Goal: Task Accomplishment & Management: Complete application form

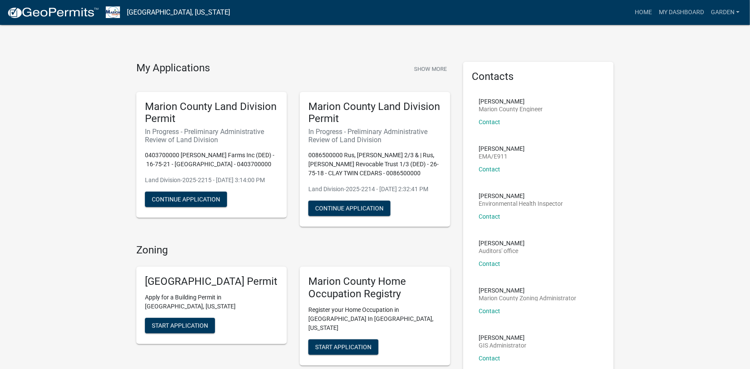
scroll to position [34, 0]
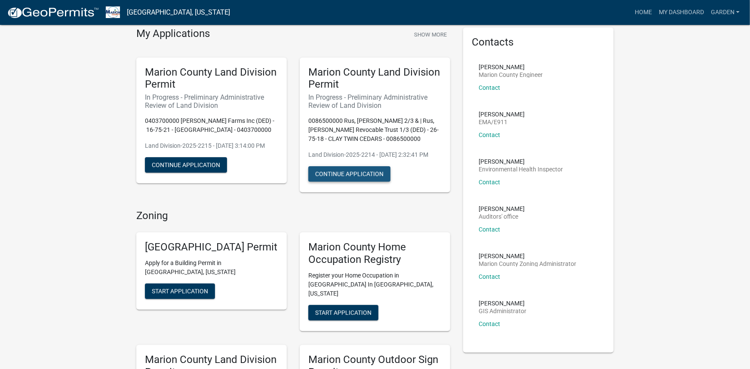
click at [352, 182] on button "Continue Application" at bounding box center [349, 173] width 82 height 15
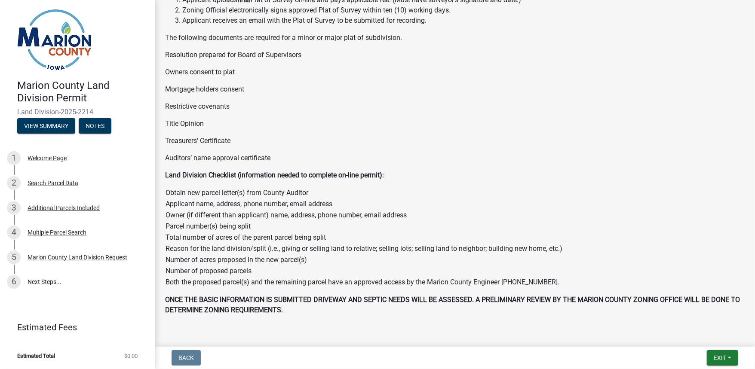
scroll to position [387, 0]
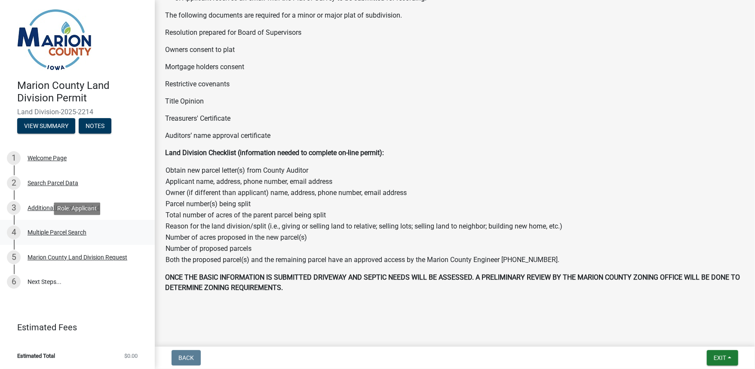
click at [55, 231] on div "Multiple Parcel Search" at bounding box center [57, 233] width 59 height 6
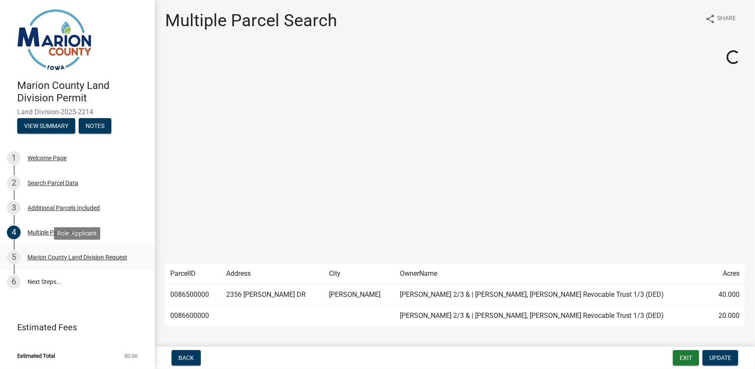
click at [55, 257] on div "Marion County Land Division Request" at bounding box center [78, 258] width 100 height 6
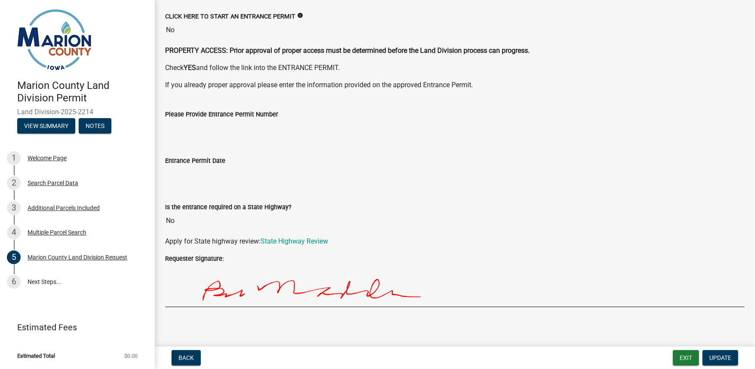
scroll to position [1359, 0]
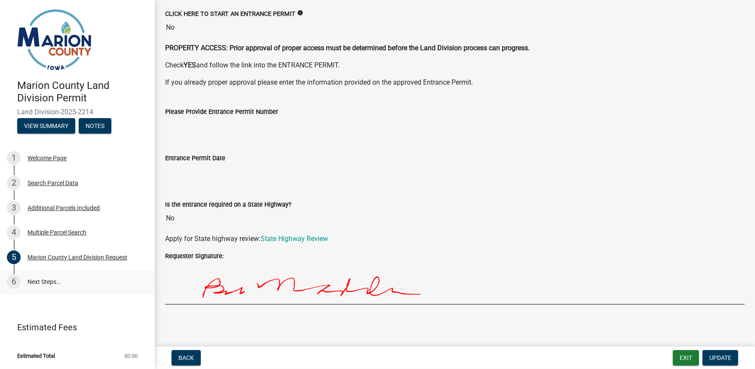
click at [48, 283] on link "6 Next Steps..." at bounding box center [77, 282] width 155 height 25
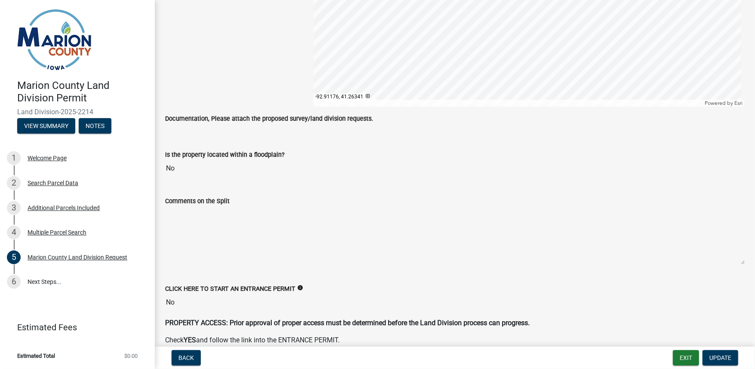
scroll to position [1015, 0]
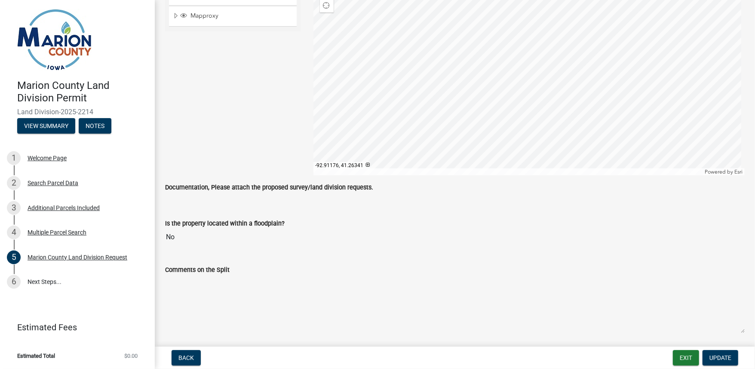
click at [295, 185] on label "Documentation, Please attach the proposed survey/land division requests." at bounding box center [269, 188] width 208 height 6
click at [264, 200] on div "Documentation, Please attach the proposed survey/land division requests." at bounding box center [455, 194] width 593 height 24
click at [337, 211] on div "Is the property located within a floodplain? No" at bounding box center [455, 226] width 580 height 40
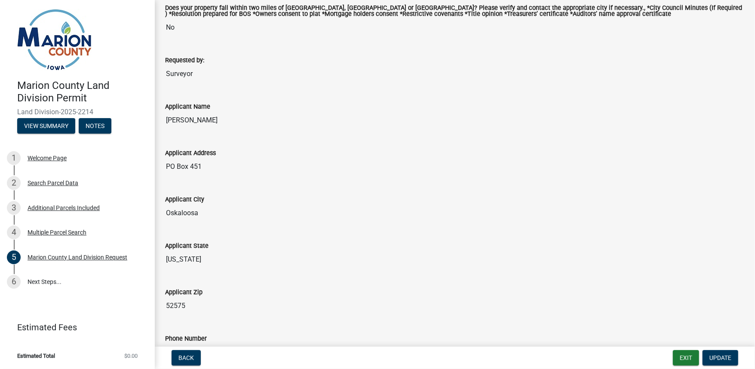
scroll to position [0, 0]
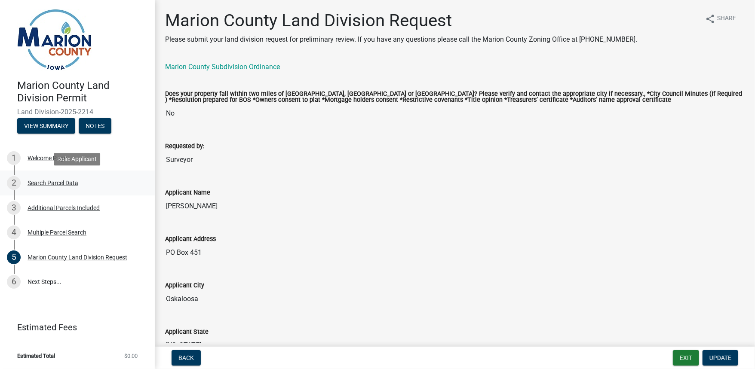
click at [58, 182] on div "Search Parcel Data" at bounding box center [53, 183] width 51 height 6
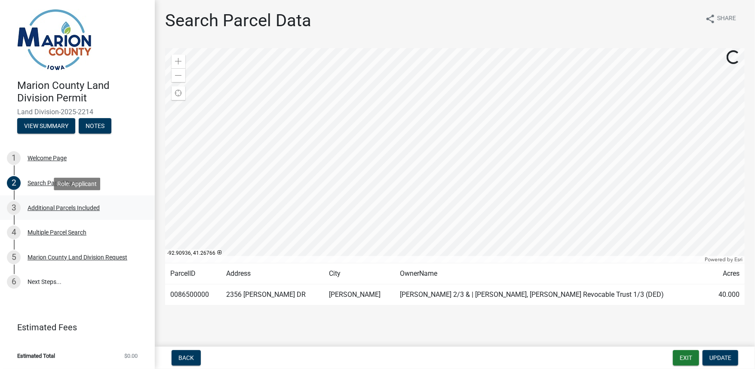
click at [68, 206] on div "Additional Parcels Included" at bounding box center [64, 208] width 72 height 6
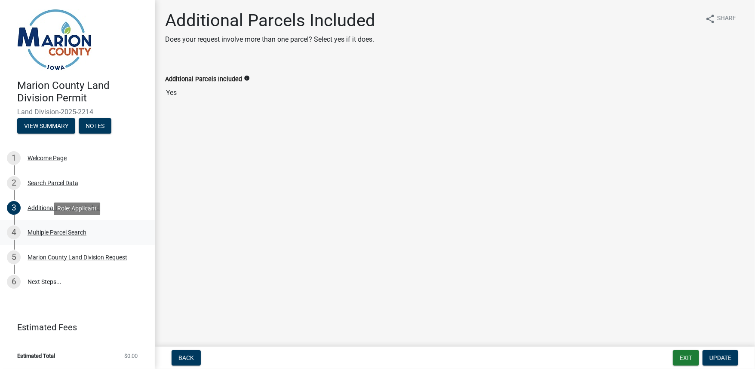
click at [65, 232] on div "Multiple Parcel Search" at bounding box center [57, 233] width 59 height 6
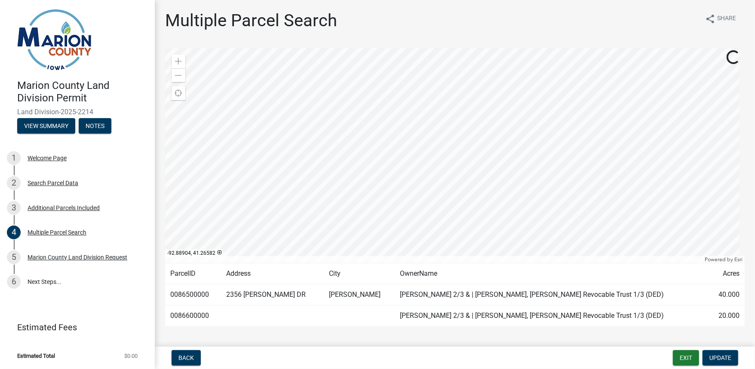
scroll to position [16, 0]
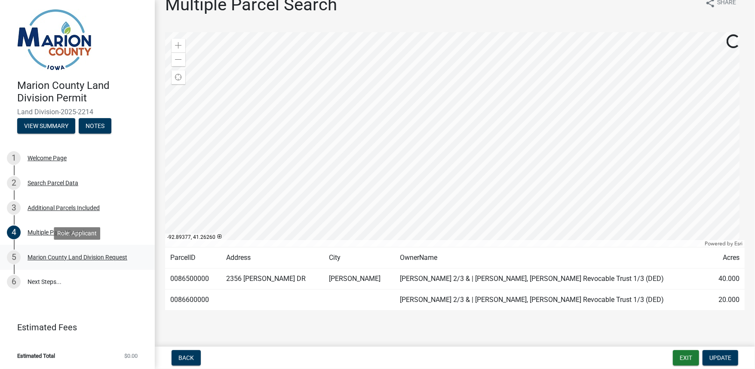
click at [69, 258] on div "Marion County Land Division Request" at bounding box center [78, 258] width 100 height 6
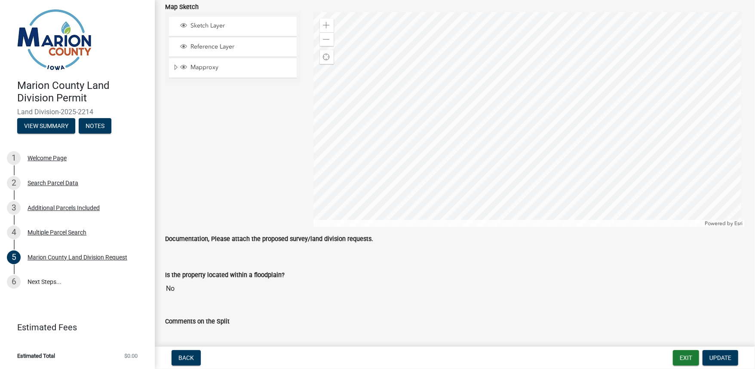
scroll to position [1032, 0]
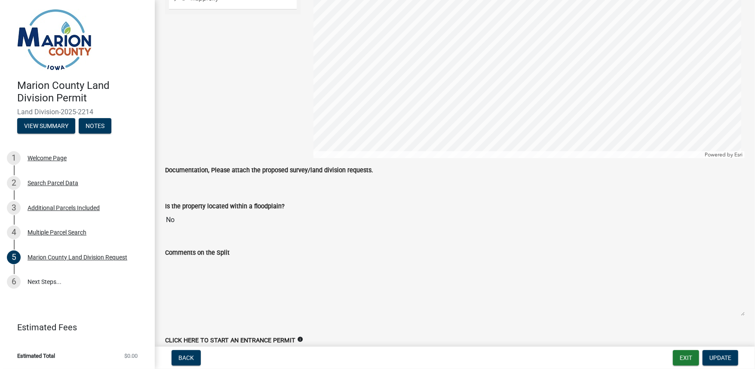
click at [227, 192] on div "Is the property located within a floodplain? No" at bounding box center [455, 209] width 580 height 40
click at [229, 191] on div "Is the property located within a floodplain? No" at bounding box center [455, 209] width 580 height 40
click at [229, 190] on div "Is the property located within a floodplain? No" at bounding box center [455, 209] width 580 height 40
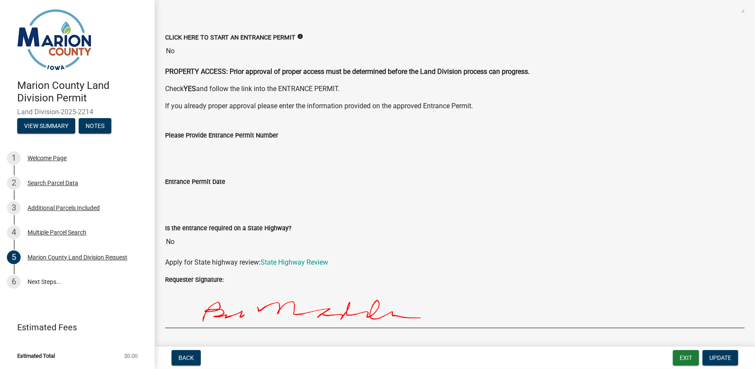
scroll to position [1359, 0]
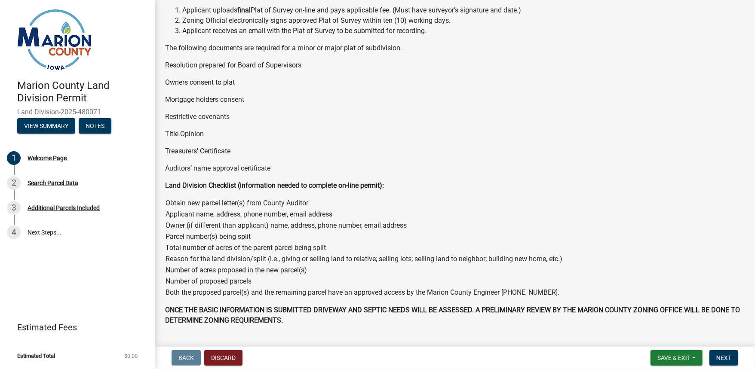
scroll to position [322, 0]
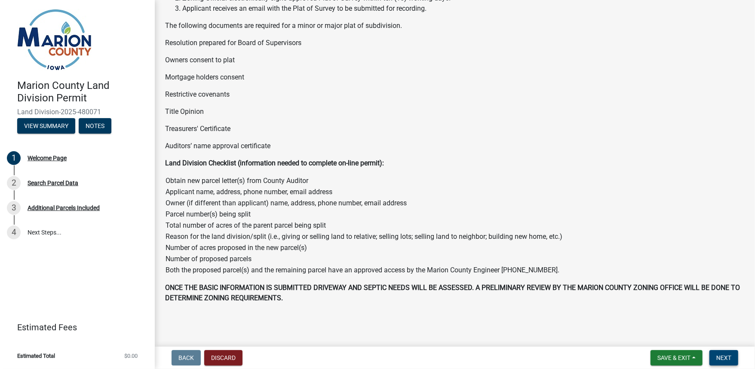
click at [732, 357] on button "Next" at bounding box center [724, 358] width 29 height 15
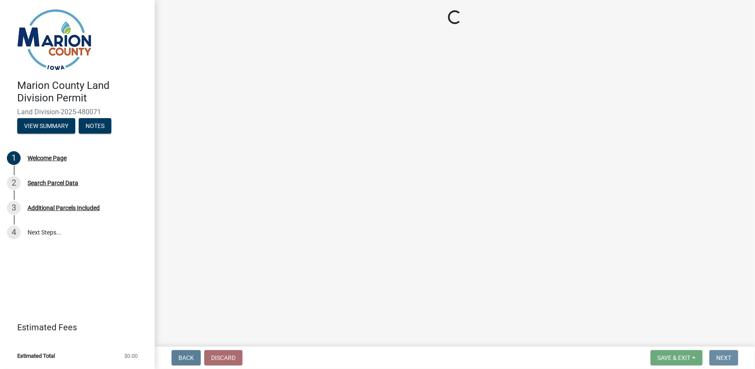
scroll to position [0, 0]
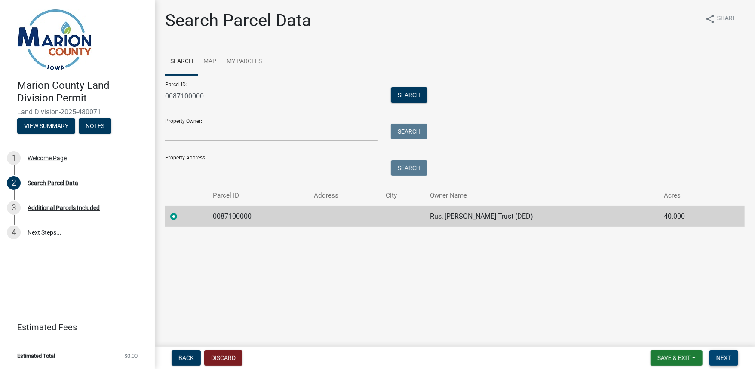
click at [726, 357] on span "Next" at bounding box center [724, 358] width 15 height 7
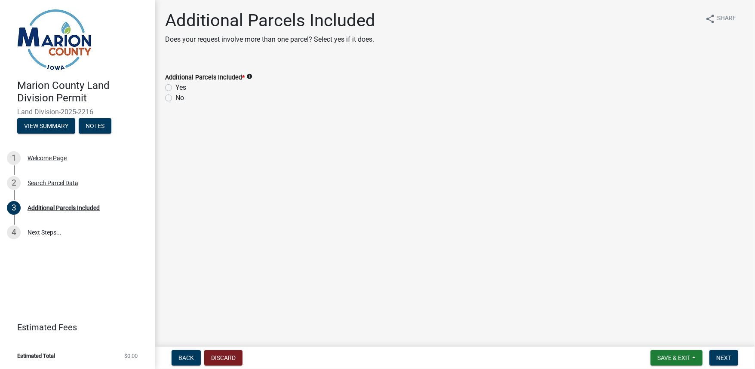
click at [175, 87] on label "Yes" at bounding box center [180, 88] width 11 height 10
click at [175, 87] on input "Yes" at bounding box center [178, 86] width 6 height 6
radio input "true"
click at [725, 358] on span "Next" at bounding box center [724, 358] width 15 height 7
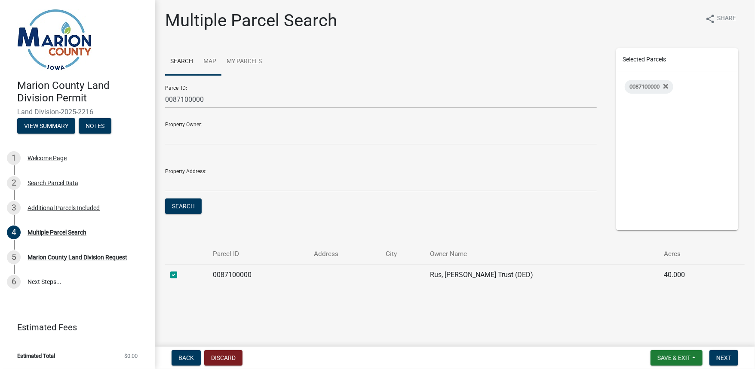
click at [208, 60] on link "Map" at bounding box center [209, 62] width 23 height 28
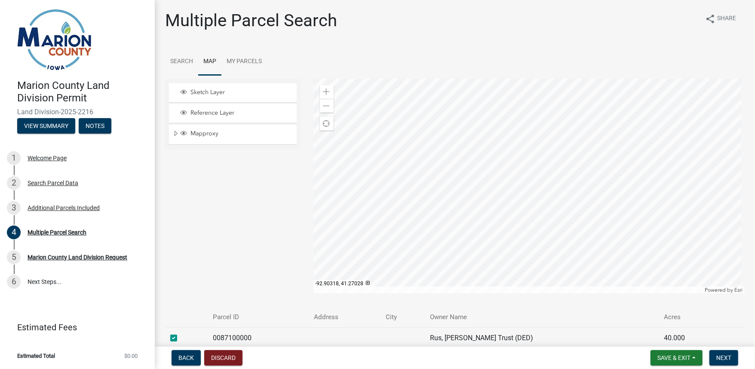
scroll to position [45, 0]
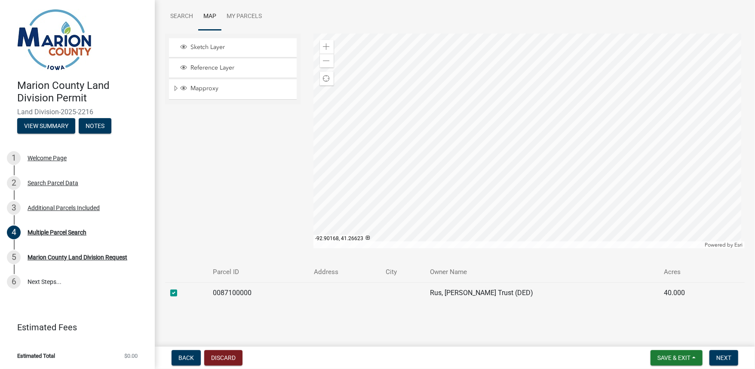
click at [525, 206] on div at bounding box center [530, 141] width 432 height 215
click at [728, 356] on span "Next" at bounding box center [724, 358] width 15 height 7
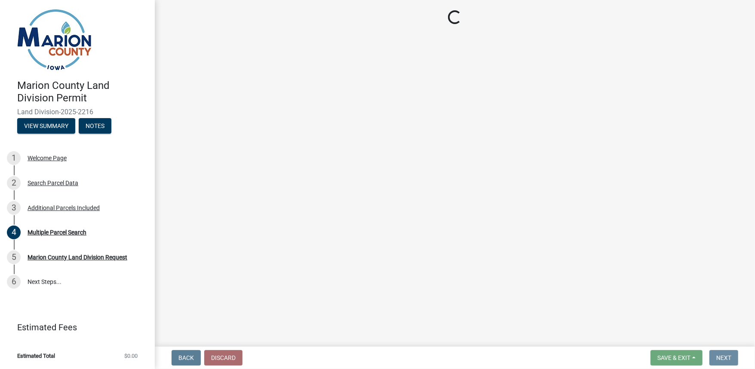
scroll to position [0, 0]
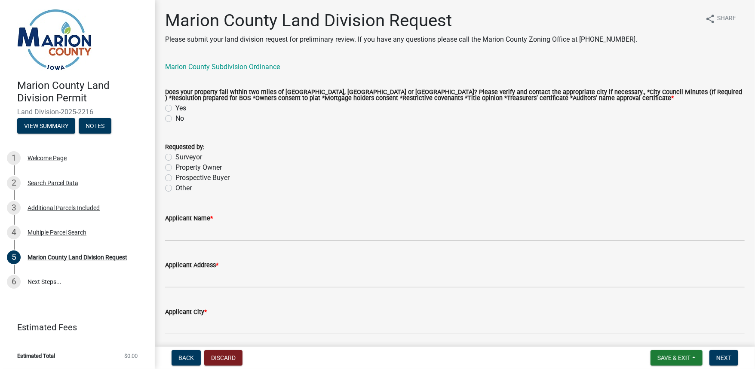
click at [175, 120] on label "No" at bounding box center [179, 119] width 9 height 10
click at [175, 119] on input "No" at bounding box center [178, 117] width 6 height 6
radio input "true"
click at [175, 158] on label "Surveyor" at bounding box center [188, 157] width 27 height 10
click at [175, 158] on input "Surveyor" at bounding box center [178, 155] width 6 height 6
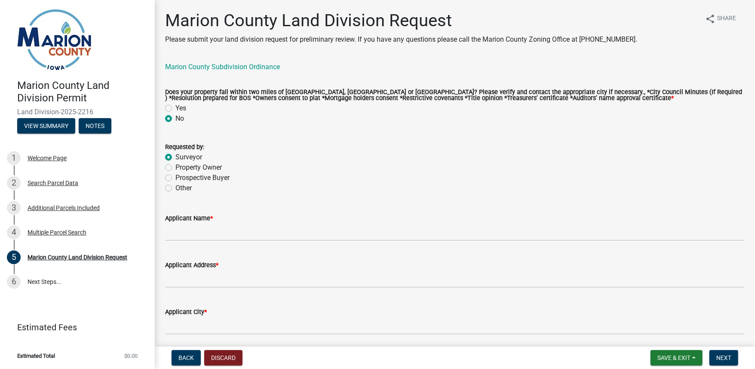
radio input "true"
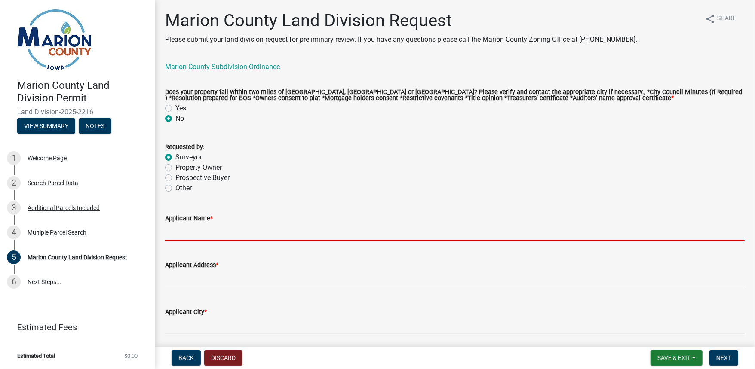
click at [191, 235] on input "Applicant Name *" at bounding box center [455, 233] width 580 height 18
type input "[PERSON_NAME]"
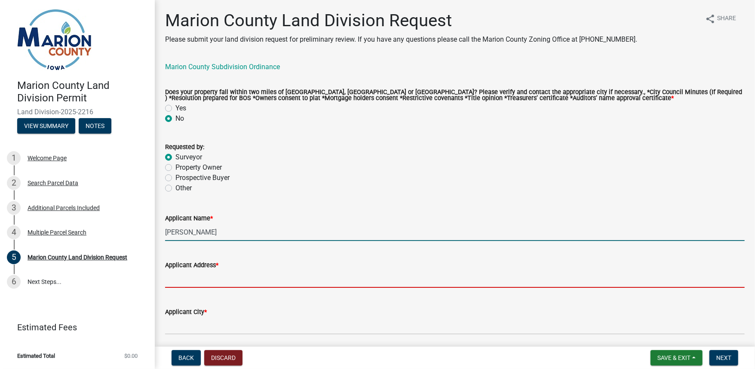
type input "PO Box 451"
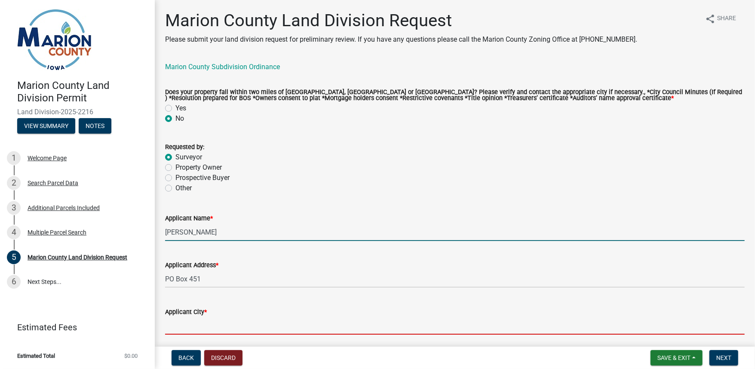
type input "Oskaloosa"
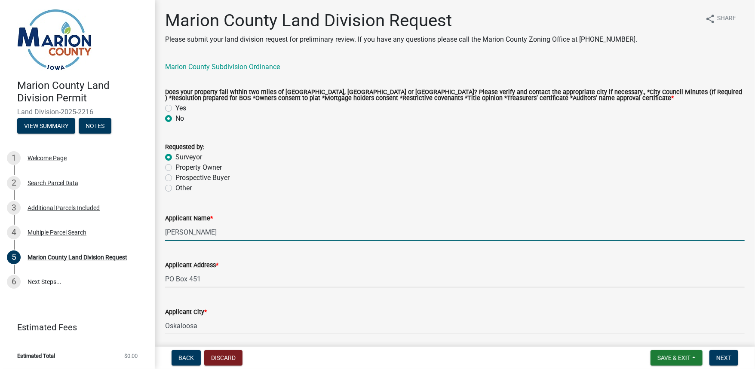
type input "[US_STATE]"
type input "52577"
type input "6412954528"
type input "[EMAIL_ADDRESS][DOMAIN_NAME]"
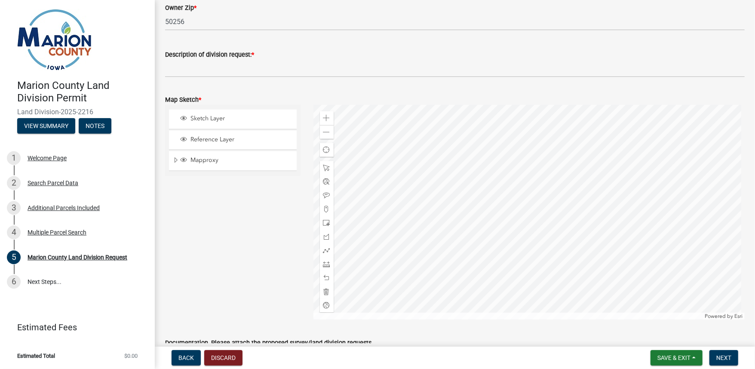
scroll to position [929, 0]
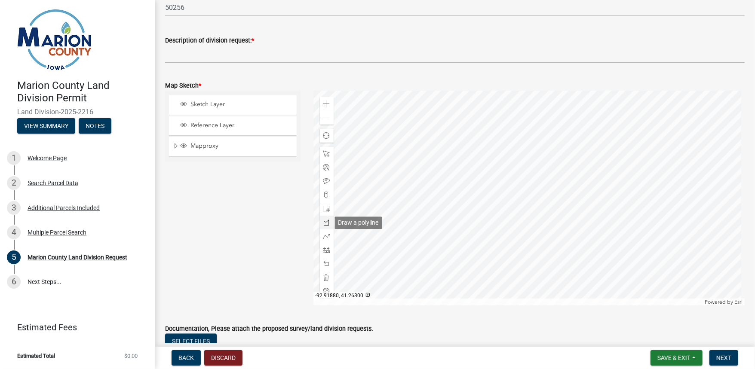
drag, startPoint x: 325, startPoint y: 225, endPoint x: 330, endPoint y: 225, distance: 5.2
click at [325, 226] on span at bounding box center [326, 222] width 7 height 7
click at [551, 189] on div at bounding box center [530, 198] width 432 height 215
click at [538, 181] on div at bounding box center [530, 198] width 432 height 215
click at [523, 189] on div at bounding box center [530, 198] width 432 height 215
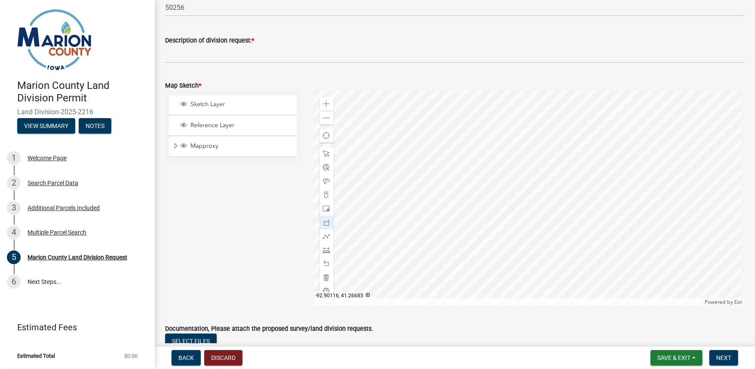
click at [531, 194] on div at bounding box center [530, 198] width 432 height 215
click at [539, 195] on div at bounding box center [530, 198] width 432 height 215
click at [552, 207] on div at bounding box center [530, 198] width 432 height 215
click at [553, 189] on div at bounding box center [530, 198] width 432 height 215
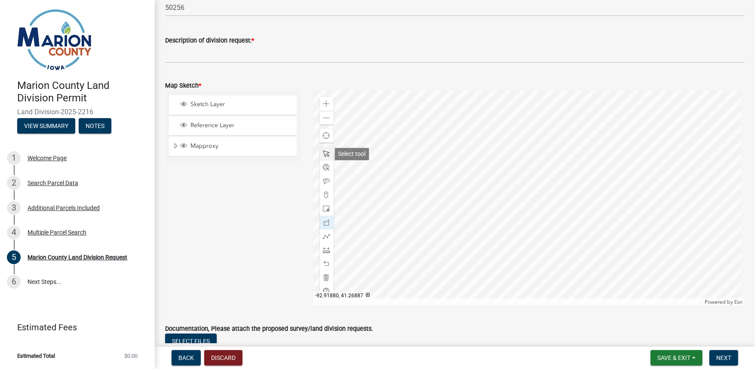
click at [326, 157] on span at bounding box center [326, 154] width 7 height 7
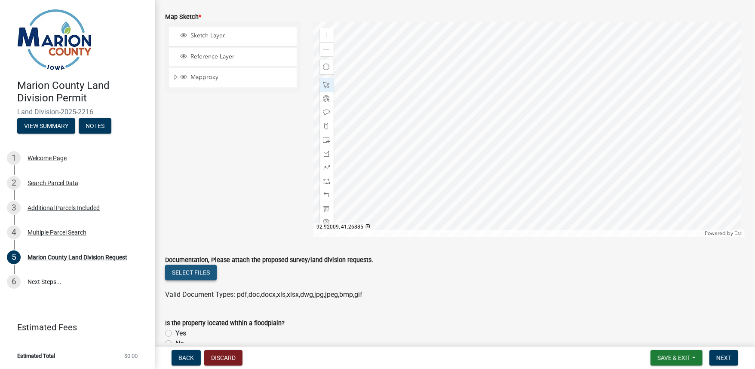
click at [191, 271] on button "Select files" at bounding box center [191, 272] width 52 height 15
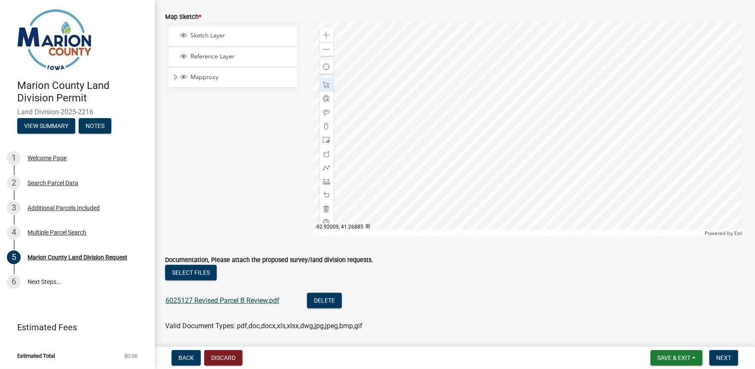
click at [215, 303] on link "6025127 Revised Parcel B Review.pdf" at bounding box center [223, 301] width 114 height 8
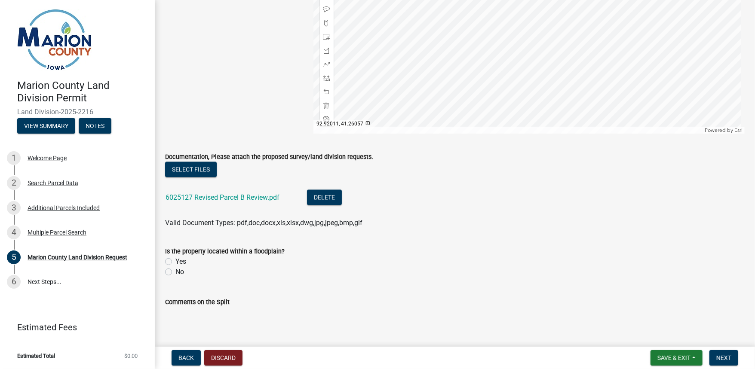
scroll to position [1135, 0]
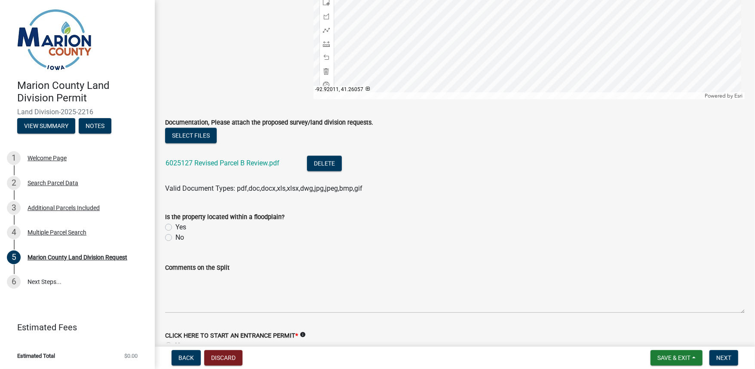
click at [175, 239] on label "No" at bounding box center [179, 238] width 9 height 10
click at [175, 238] on input "No" at bounding box center [178, 236] width 6 height 6
radio input "true"
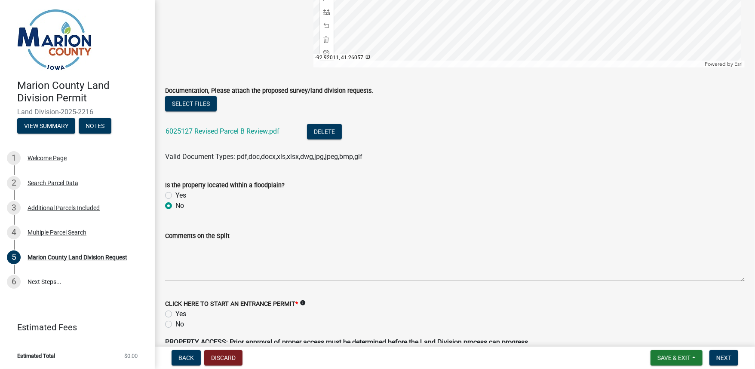
scroll to position [1239, 0]
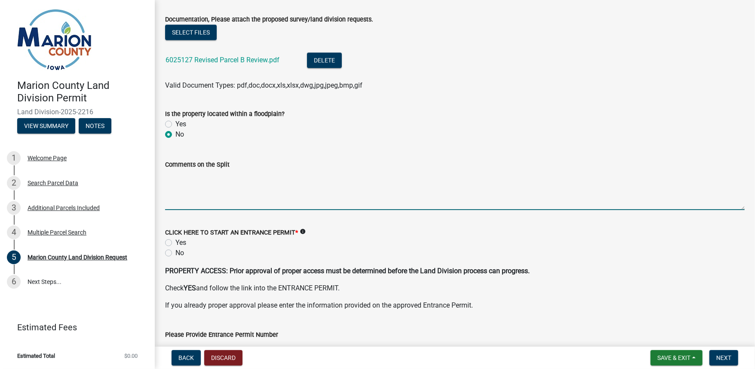
click at [199, 198] on textarea "Comments on the Split" at bounding box center [455, 190] width 580 height 40
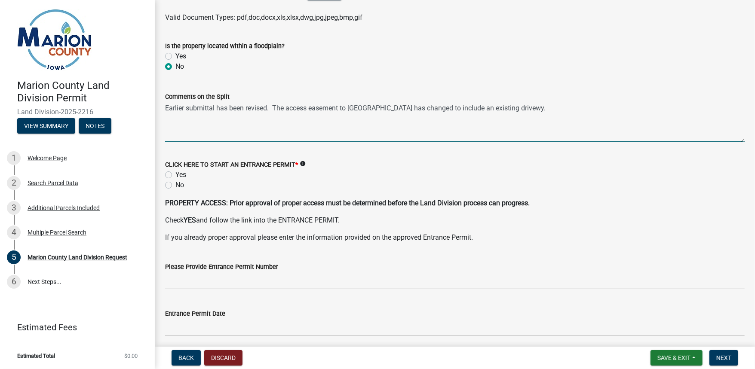
scroll to position [1342, 0]
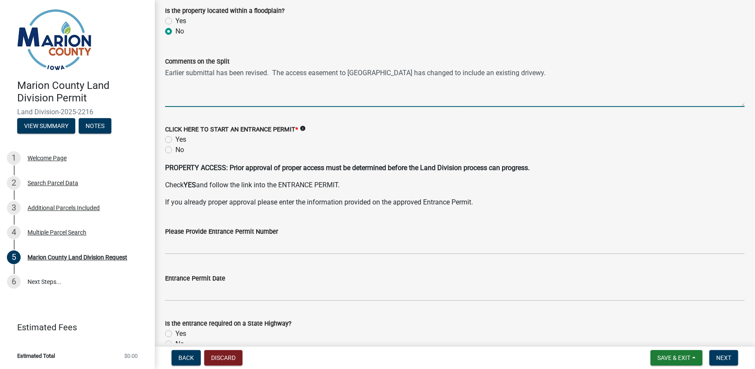
type textarea "Earlier submittal has been revised. The access easement to Parcel B has changed…"
click at [175, 152] on label "No" at bounding box center [179, 150] width 9 height 10
click at [175, 151] on input "No" at bounding box center [178, 148] width 6 height 6
radio input "true"
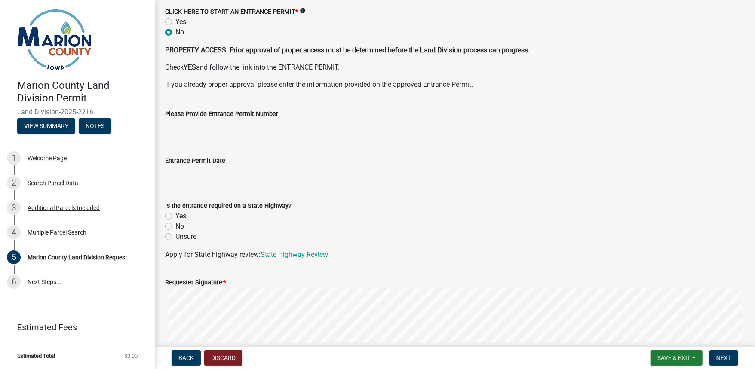
scroll to position [1480, 0]
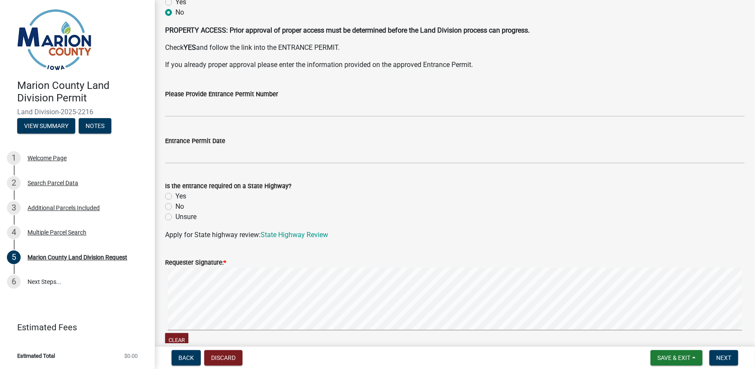
click at [175, 207] on label "No" at bounding box center [179, 207] width 9 height 10
click at [175, 207] on input "No" at bounding box center [178, 205] width 6 height 6
radio input "true"
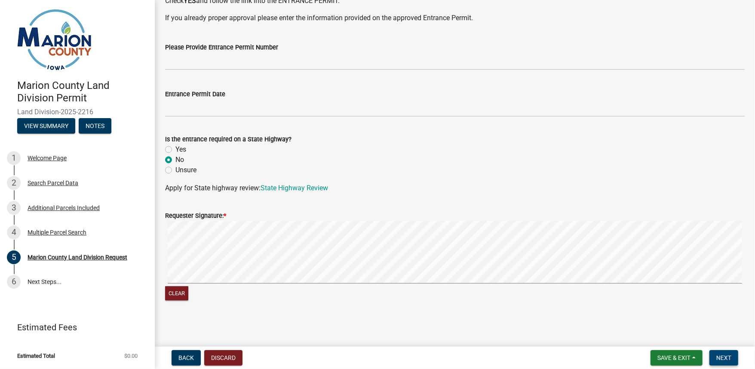
click at [726, 357] on span "Next" at bounding box center [724, 358] width 15 height 7
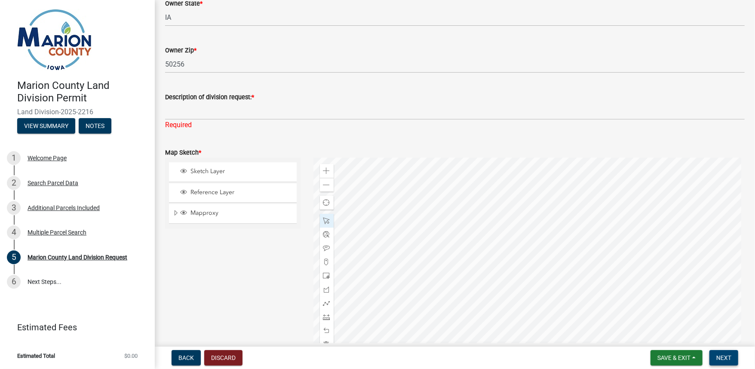
scroll to position [814, 0]
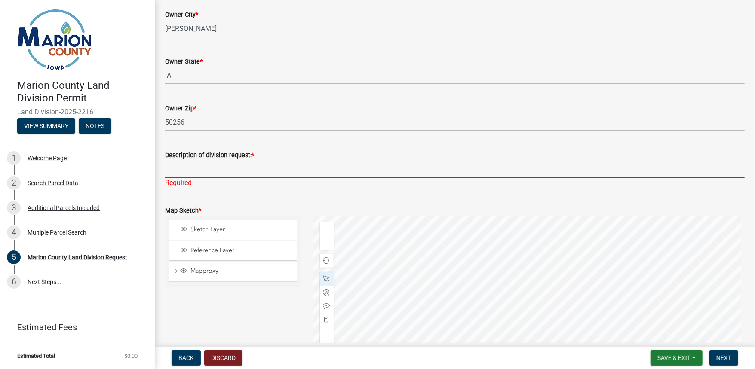
click at [206, 167] on input "Description of division request: *" at bounding box center [455, 169] width 580 height 18
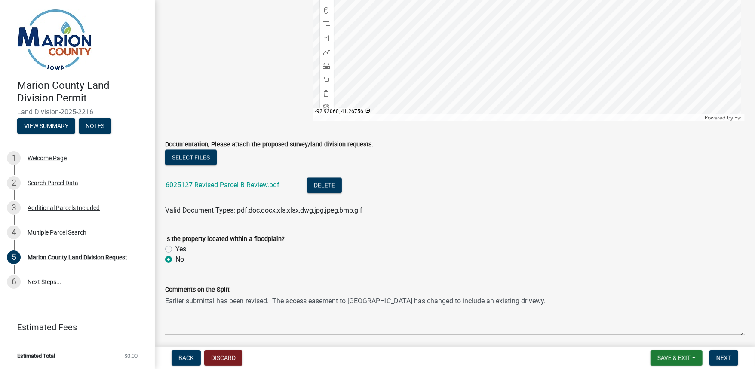
scroll to position [1262, 0]
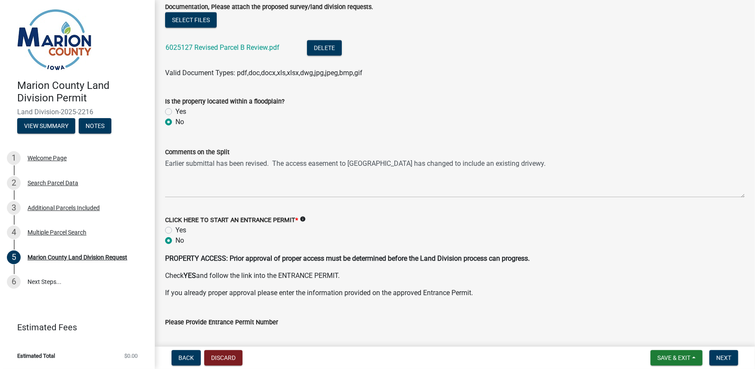
type input "Revision on an earlier submittal. Parcel is being split from farmstead for new …"
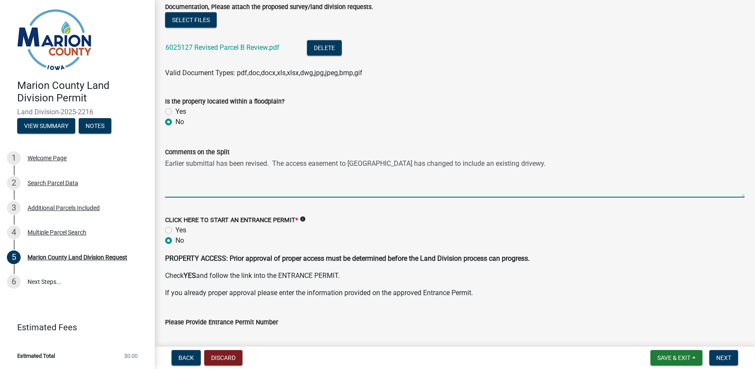
click at [506, 167] on textarea "Earlier submittal has been revised. The access easement to Parcel B has changed…" at bounding box center [455, 177] width 580 height 40
click at [505, 163] on textarea "Earlier submittal has been revised. The access easement to Parcel B has changed…" at bounding box center [455, 177] width 580 height 40
type textarea "Earlier submittal has been revised. The access easement to Parcel B has changed…"
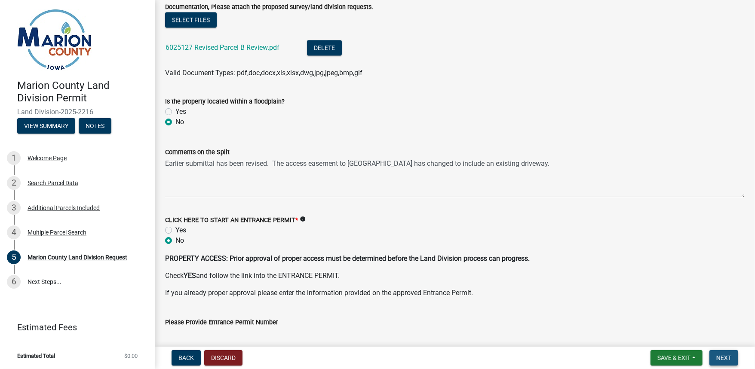
click at [730, 358] on span "Next" at bounding box center [724, 358] width 15 height 7
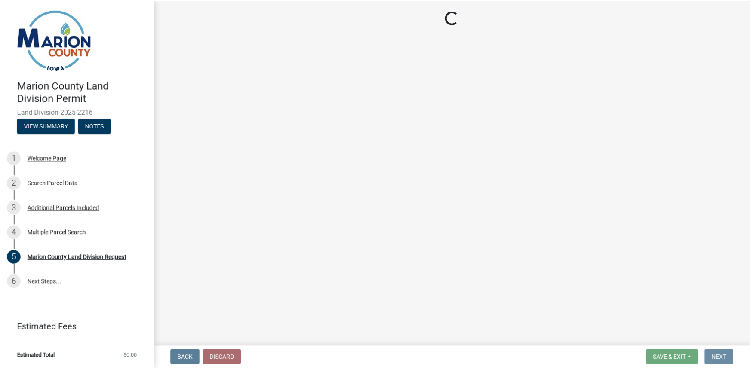
scroll to position [0, 0]
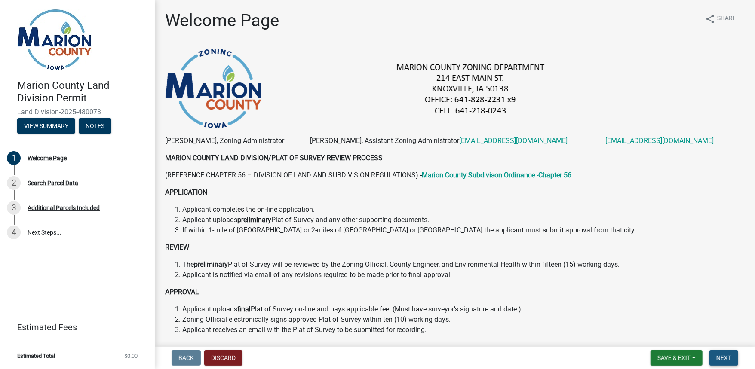
click at [721, 358] on span "Next" at bounding box center [724, 358] width 15 height 7
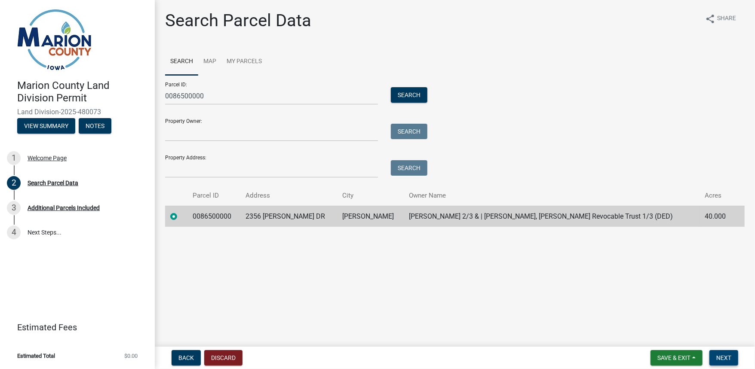
click at [725, 357] on span "Next" at bounding box center [724, 358] width 15 height 7
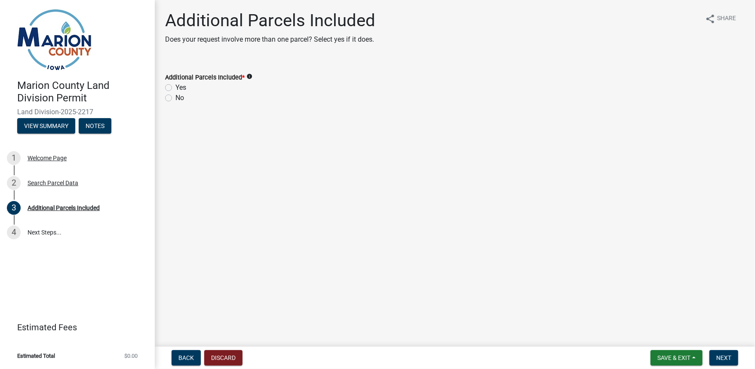
click at [175, 85] on label "Yes" at bounding box center [180, 88] width 11 height 10
click at [175, 85] on input "Yes" at bounding box center [178, 86] width 6 height 6
radio input "true"
click at [729, 359] on span "Next" at bounding box center [724, 358] width 15 height 7
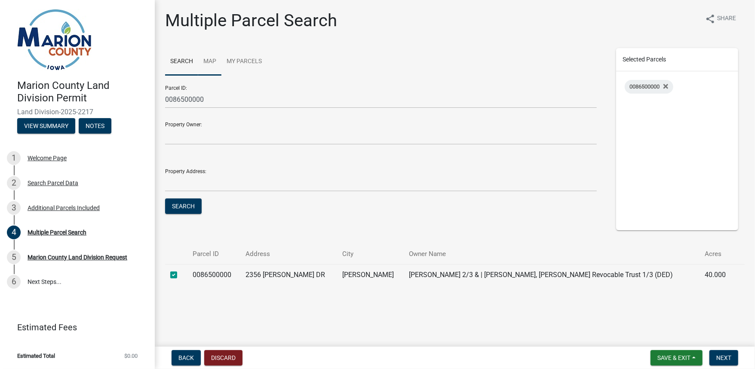
click at [213, 59] on link "Map" at bounding box center [209, 62] width 23 height 28
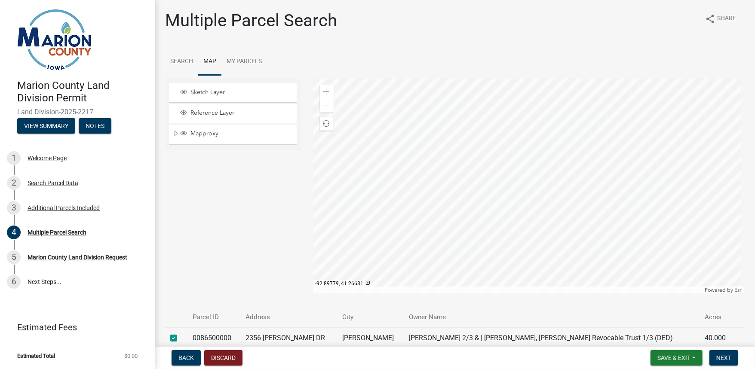
click at [504, 249] on div at bounding box center [530, 186] width 432 height 215
click at [725, 358] on span "Next" at bounding box center [724, 358] width 15 height 7
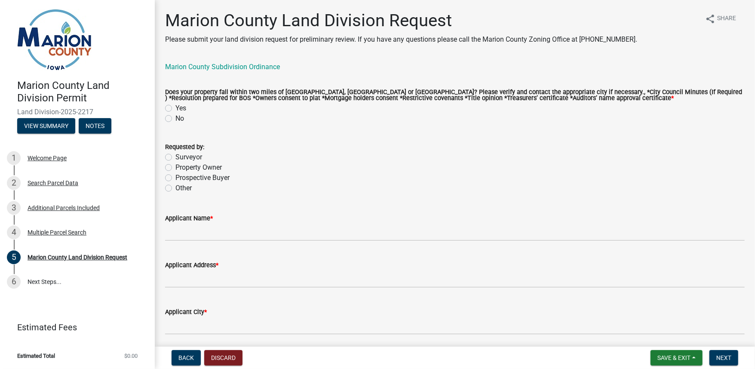
click at [175, 120] on label "No" at bounding box center [179, 119] width 9 height 10
click at [175, 119] on input "No" at bounding box center [178, 117] width 6 height 6
radio input "true"
click at [175, 157] on label "Surveyor" at bounding box center [188, 157] width 27 height 10
click at [175, 157] on input "Surveyor" at bounding box center [178, 155] width 6 height 6
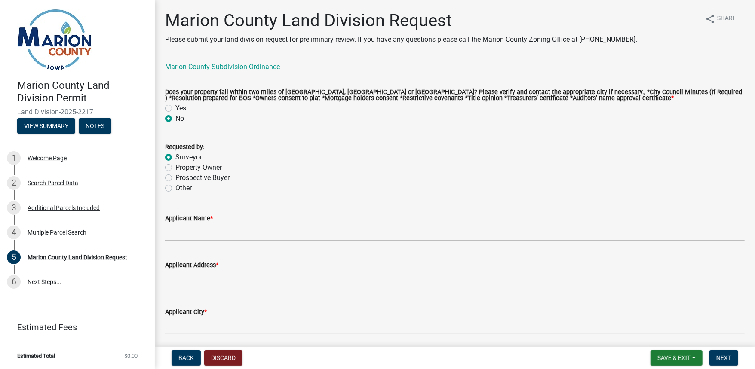
radio input "true"
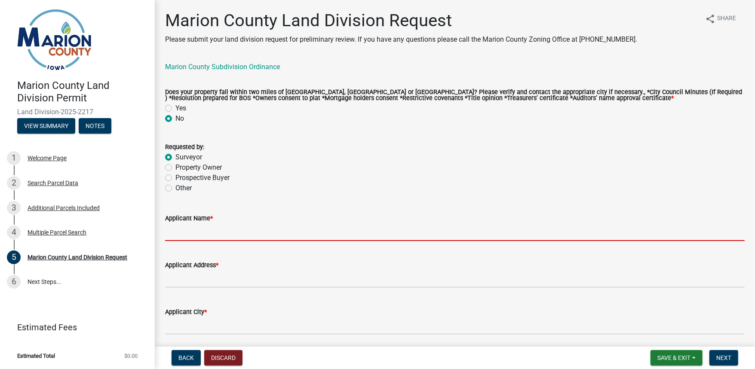
click at [188, 230] on input "Applicant Name *" at bounding box center [455, 233] width 580 height 18
type input "[PERSON_NAME]"
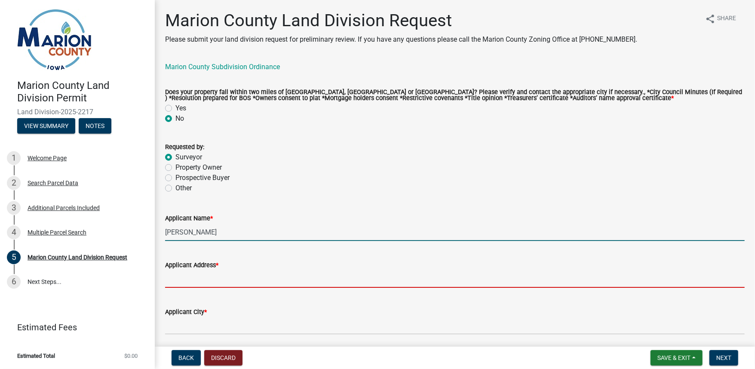
type input "PO Box 451"
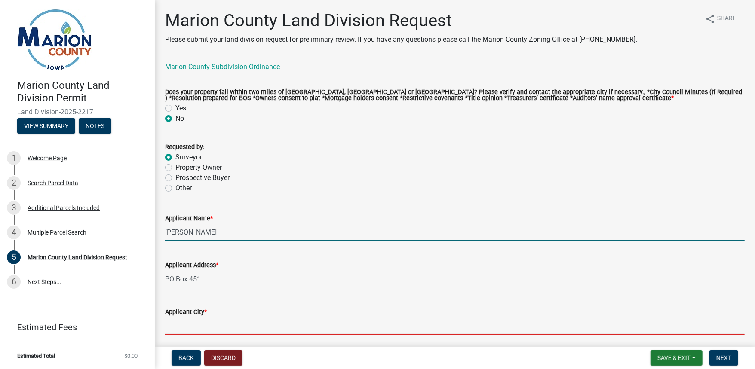
type input "Oskaloosa"
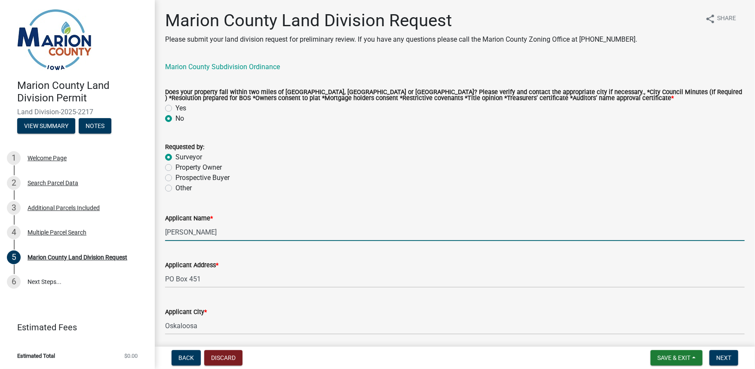
type input "[US_STATE]"
type input "52577"
type input "6412954528"
type input "[EMAIL_ADDRESS][DOMAIN_NAME]"
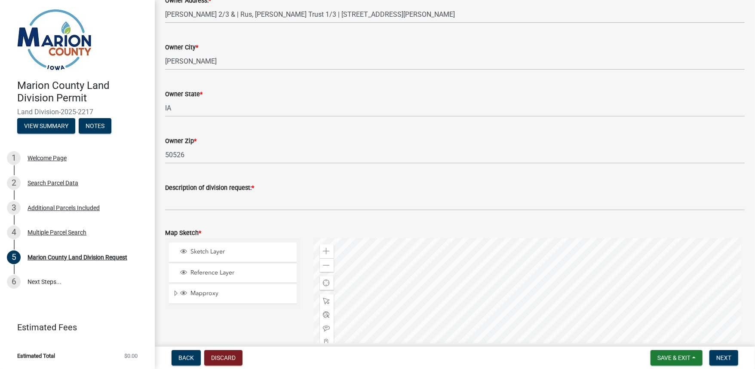
scroll to position [791, 0]
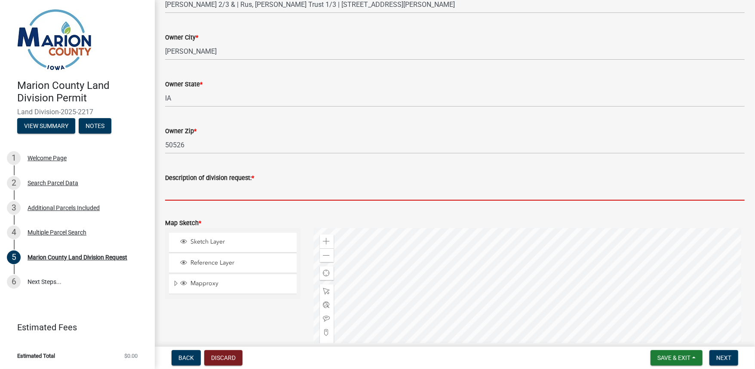
click at [208, 194] on input "Description of division request: *" at bounding box center [455, 192] width 580 height 18
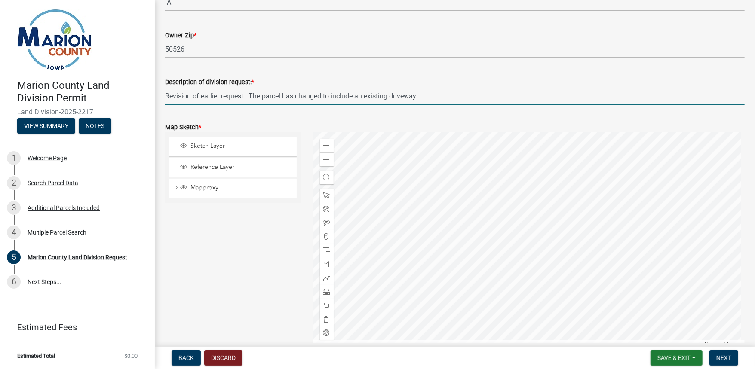
scroll to position [929, 0]
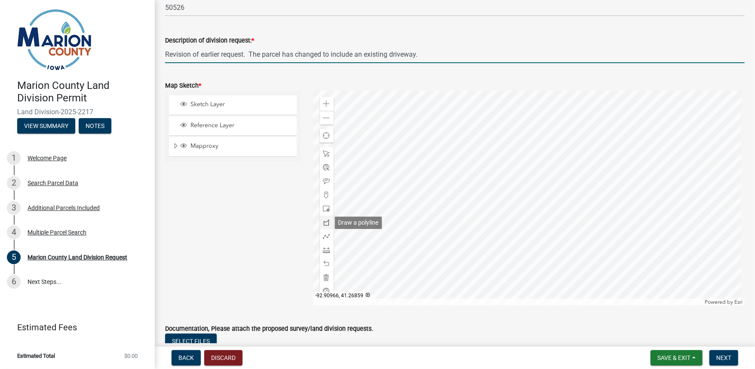
type input "Revision of earlier request. The parcel has changed to include an existing driv…"
click at [327, 224] on span at bounding box center [326, 222] width 7 height 7
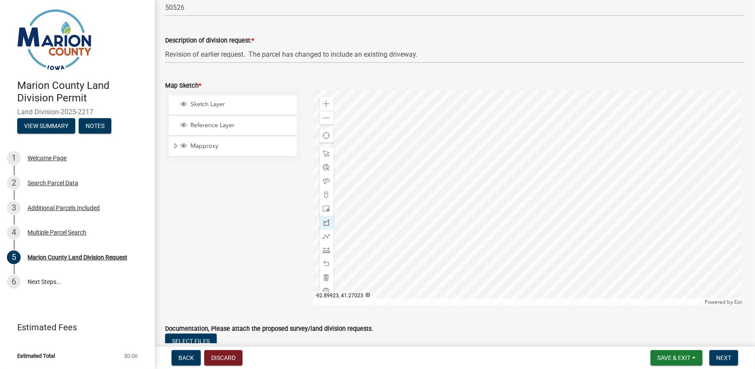
click at [489, 143] on div at bounding box center [530, 198] width 432 height 215
click at [512, 141] on div at bounding box center [530, 198] width 432 height 215
click at [512, 159] on div at bounding box center [530, 198] width 432 height 215
click at [444, 157] on div at bounding box center [530, 198] width 432 height 215
click at [444, 242] on div at bounding box center [530, 198] width 432 height 215
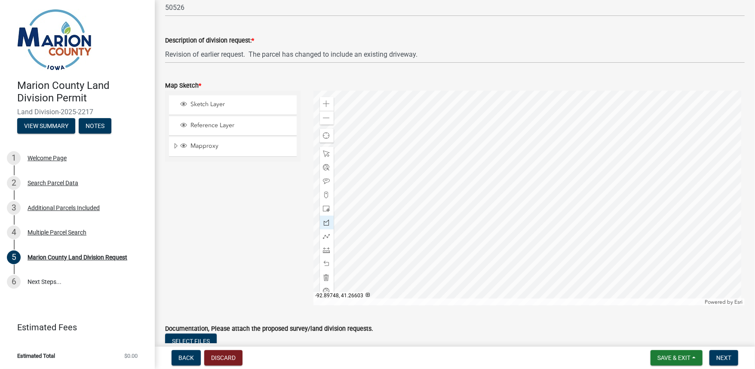
click at [479, 277] on div at bounding box center [530, 198] width 432 height 215
click at [479, 291] on div at bounding box center [530, 198] width 432 height 215
click at [452, 290] on div at bounding box center [530, 198] width 432 height 215
click at [451, 191] on div at bounding box center [530, 198] width 432 height 215
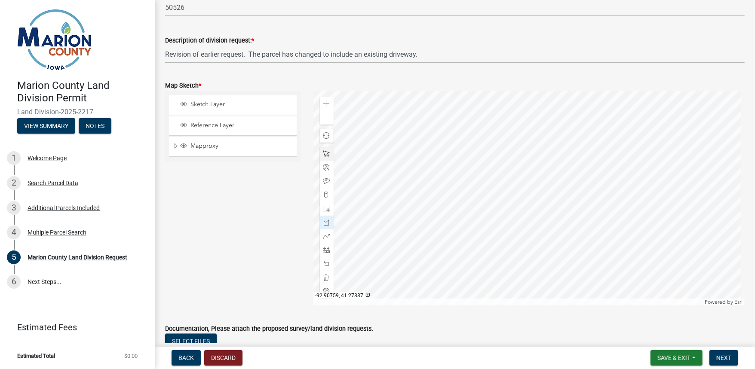
click at [325, 155] on span at bounding box center [326, 154] width 7 height 7
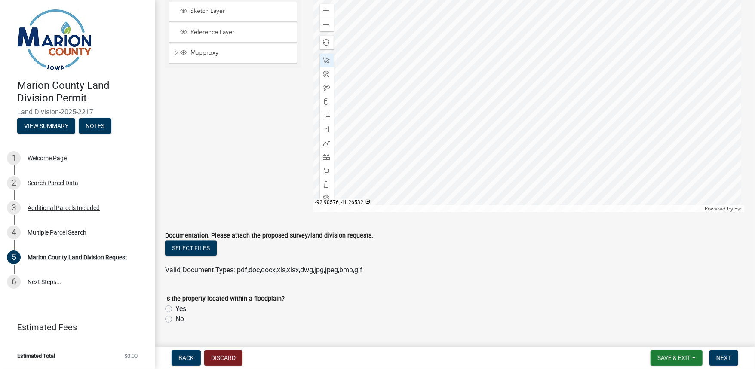
scroll to position [1032, 0]
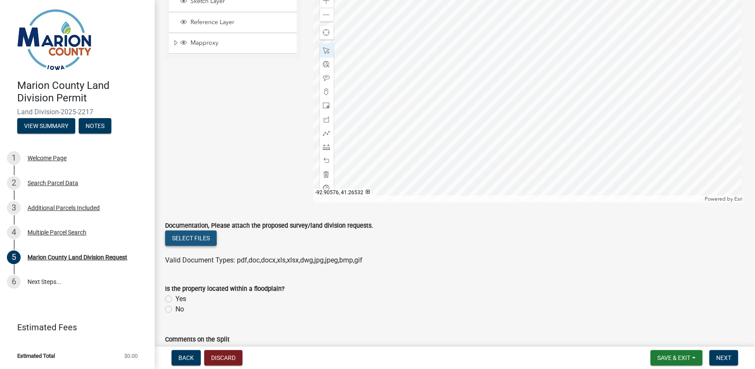
click at [201, 240] on button "Select files" at bounding box center [191, 238] width 52 height 15
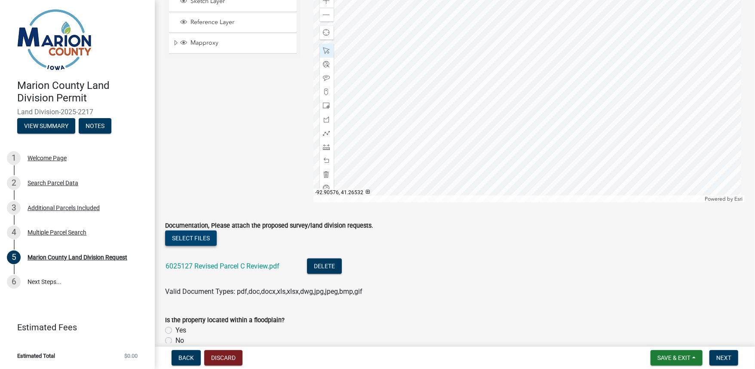
scroll to position [1170, 0]
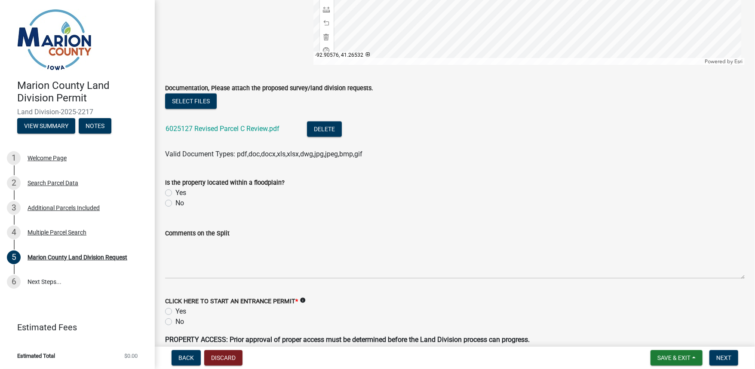
click at [175, 205] on label "No" at bounding box center [179, 203] width 9 height 10
click at [175, 204] on input "No" at bounding box center [178, 201] width 6 height 6
radio input "true"
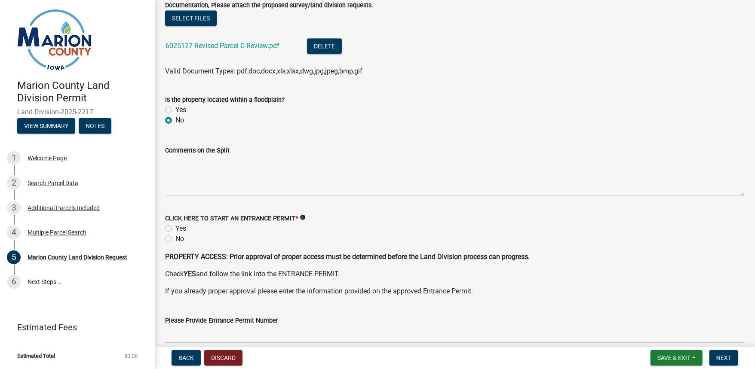
scroll to position [1273, 0]
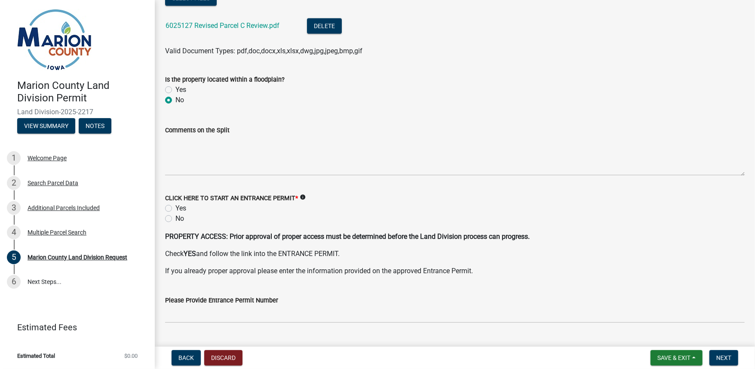
click at [175, 220] on label "No" at bounding box center [179, 219] width 9 height 10
click at [175, 219] on input "No" at bounding box center [178, 217] width 6 height 6
radio input "true"
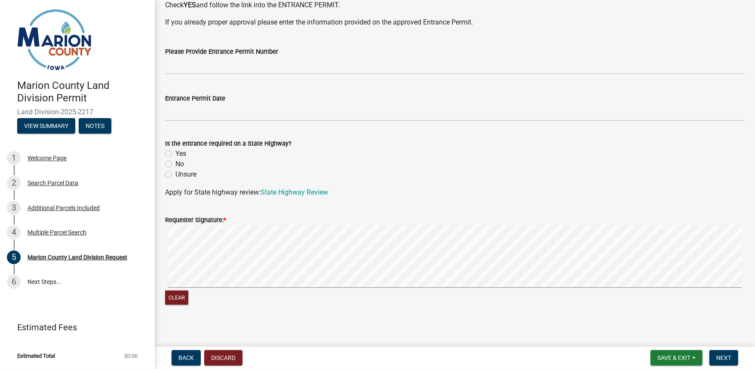
scroll to position [1526, 0]
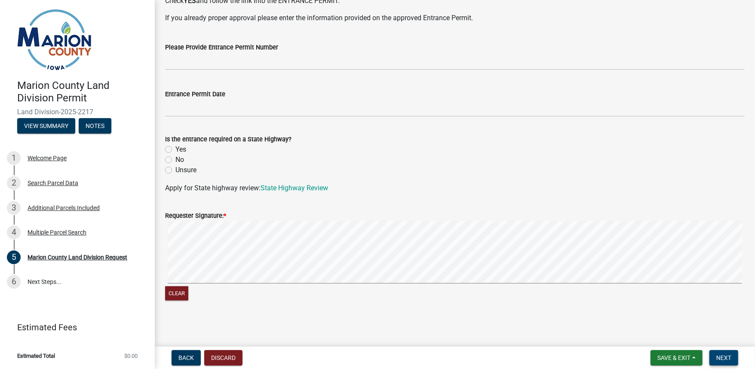
click at [729, 357] on span "Next" at bounding box center [724, 358] width 15 height 7
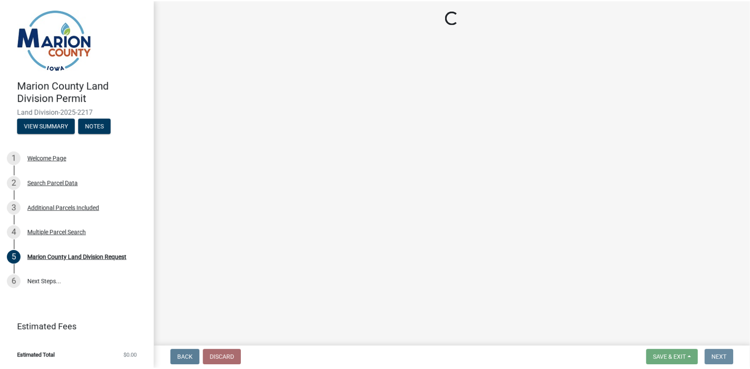
scroll to position [0, 0]
